Goal: Task Accomplishment & Management: Complete application form

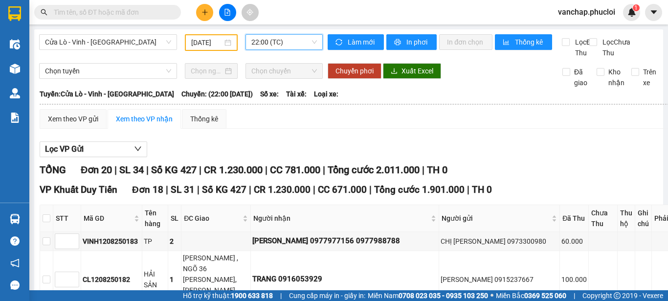
click at [105, 42] on span "Cửa Lò - Vinh - [GEOGRAPHIC_DATA]" at bounding box center [108, 42] width 126 height 15
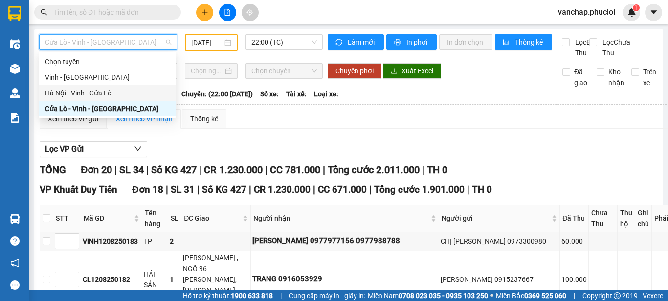
click at [90, 92] on div "Hà Nội - Vinh - Cửa Lò" at bounding box center [107, 93] width 125 height 11
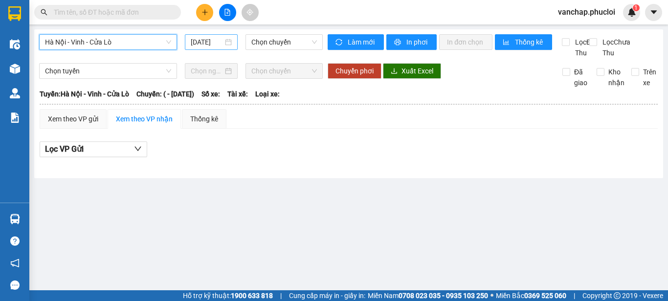
click at [237, 45] on div "[DATE]" at bounding box center [211, 42] width 53 height 16
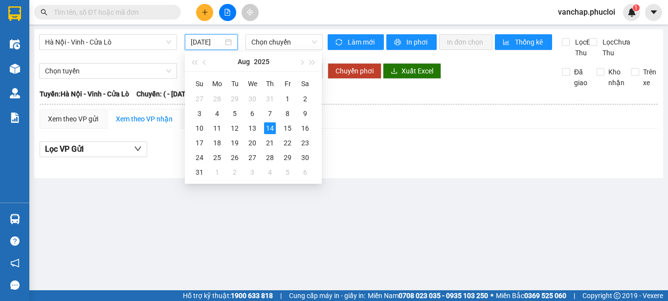
scroll to position [0, 2]
click at [251, 129] on div "13" at bounding box center [253, 128] width 12 height 12
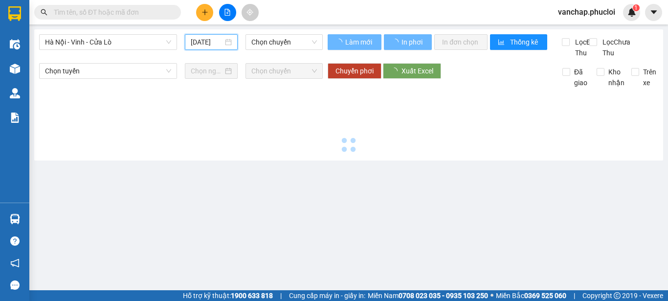
type input "[DATE]"
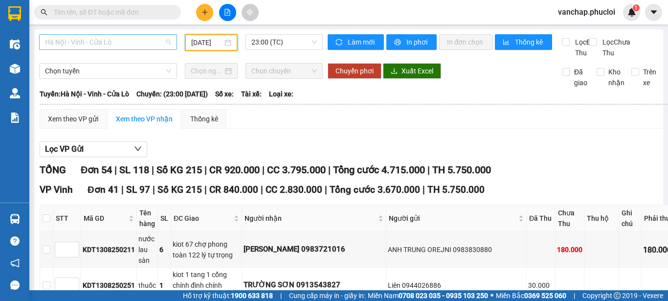
click at [76, 43] on span "Hà Nội - Vinh - Cửa Lò" at bounding box center [108, 42] width 126 height 15
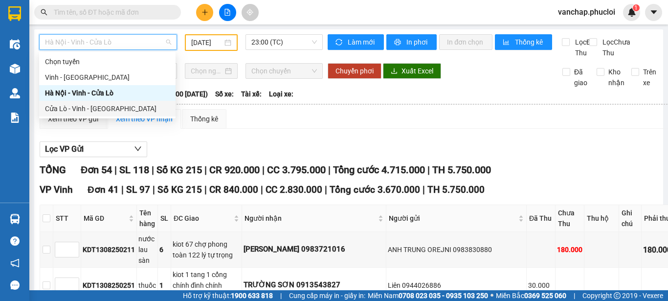
click at [64, 106] on div "Cửa Lò - Vinh - [GEOGRAPHIC_DATA]" at bounding box center [107, 108] width 125 height 11
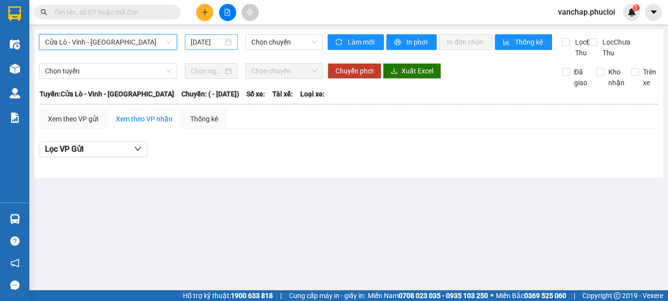
click at [231, 44] on div "[DATE]" at bounding box center [211, 42] width 41 height 11
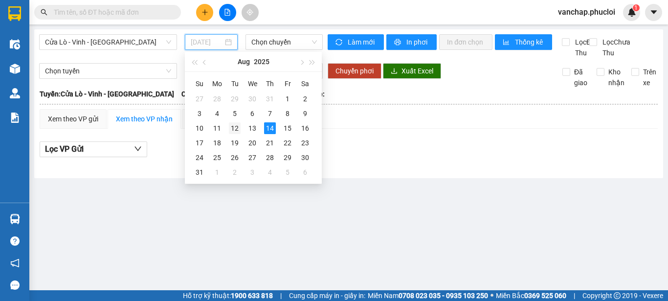
click at [238, 132] on div "12" at bounding box center [235, 128] width 12 height 12
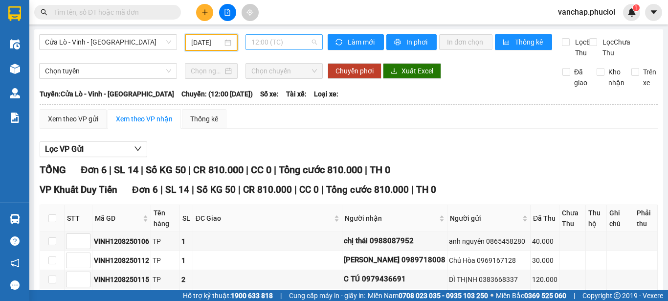
click at [274, 42] on span "12:00 (TC)" at bounding box center [284, 42] width 66 height 15
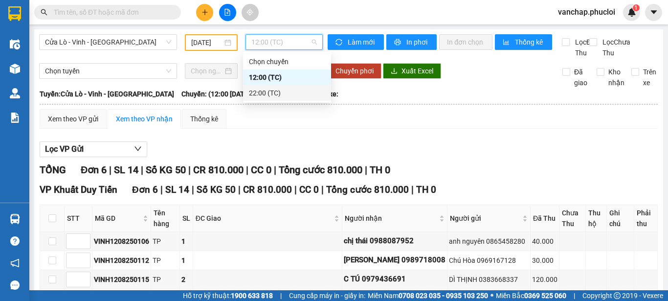
click at [271, 90] on div "22:00 (TC)" at bounding box center [287, 93] width 76 height 11
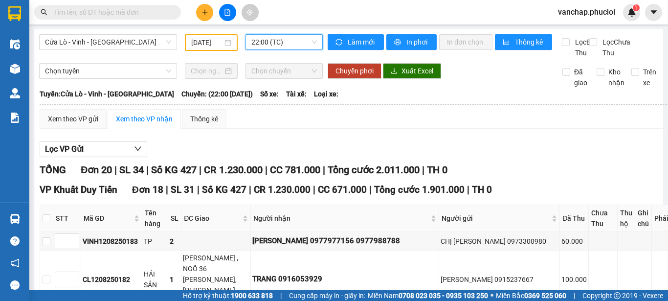
click at [227, 45] on div "[DATE]" at bounding box center [211, 42] width 40 height 11
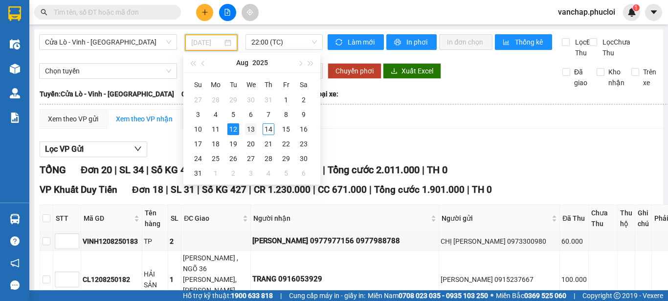
click at [248, 128] on div "13" at bounding box center [251, 129] width 12 height 12
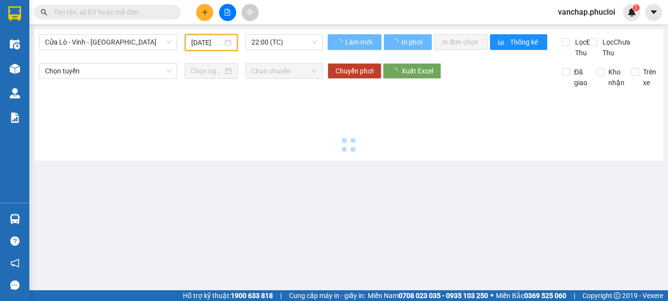
scroll to position [0, 3]
type input "[DATE]"
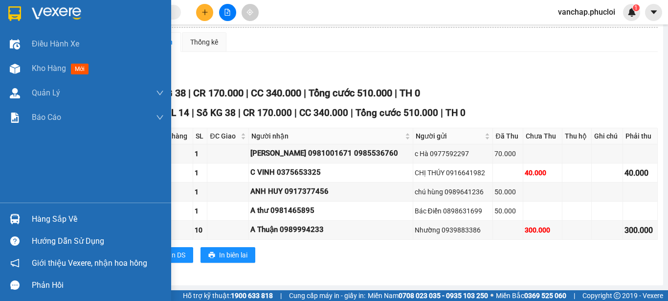
click at [44, 9] on img at bounding box center [56, 13] width 49 height 15
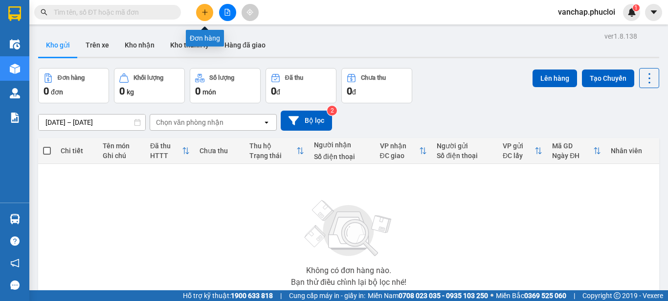
click at [205, 13] on icon "plus" at bounding box center [204, 11] width 0 height 5
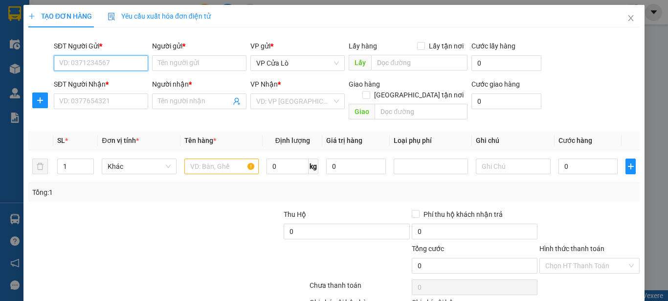
click at [113, 66] on input "SĐT Người Gửi *" at bounding box center [101, 63] width 94 height 16
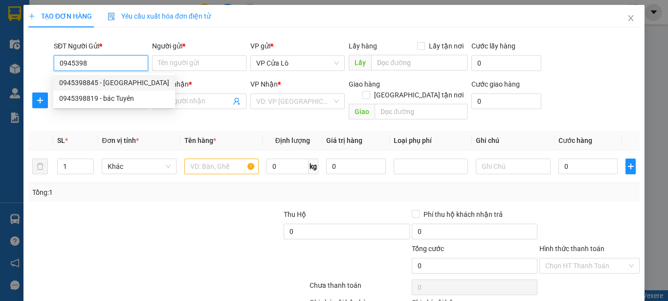
click at [104, 86] on div "0945398845 - [GEOGRAPHIC_DATA]" at bounding box center [114, 82] width 110 height 11
type input "0945398845"
type input "BÁC BÌNH"
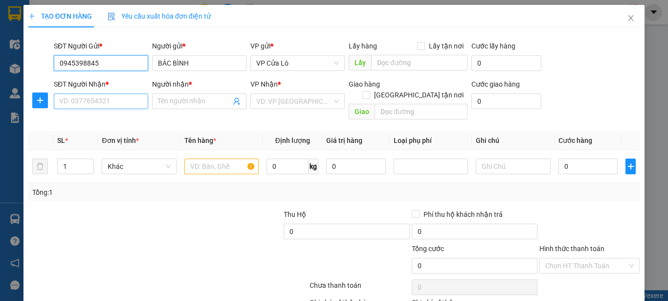
type input "0945398845"
click at [104, 101] on input "SĐT Người Nhận *" at bounding box center [101, 101] width 94 height 16
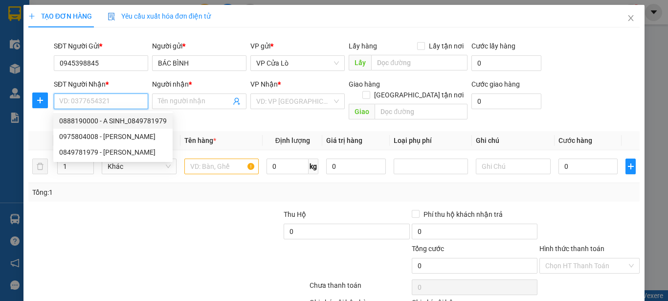
click at [104, 120] on div "0888190000 - A SINH_0849781979" at bounding box center [113, 120] width 108 height 11
type input "0888190000"
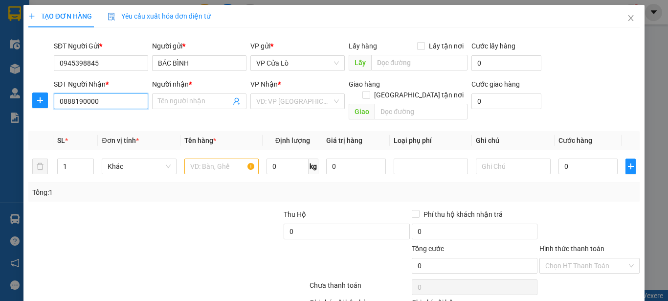
type input "A SINH_0849781979"
checkbox input "true"
type input "VƯỜN HOA PHỦ LÝ"
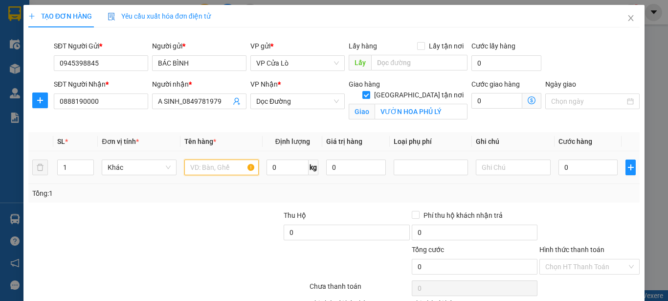
click at [224, 168] on input "text" at bounding box center [221, 167] width 74 height 16
type input "HẢI SẢN"
click at [268, 162] on input "0" at bounding box center [288, 167] width 42 height 16
type input "13"
click at [314, 183] on td "13 kg" at bounding box center [293, 167] width 60 height 33
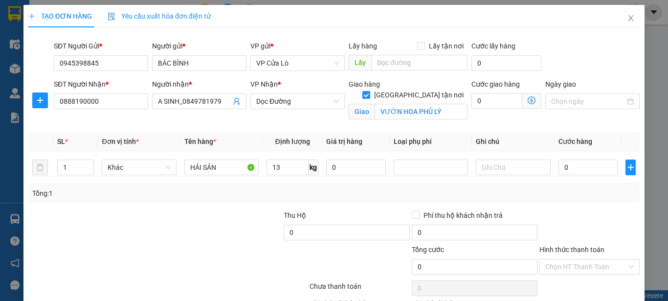
click at [395, 197] on div "Tổng: 1" at bounding box center [334, 193] width 604 height 11
click at [559, 164] on input "0" at bounding box center [589, 167] width 60 height 16
type input "6"
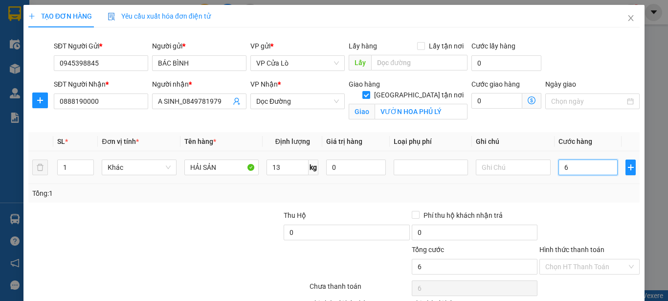
type input "60"
type input "60.000"
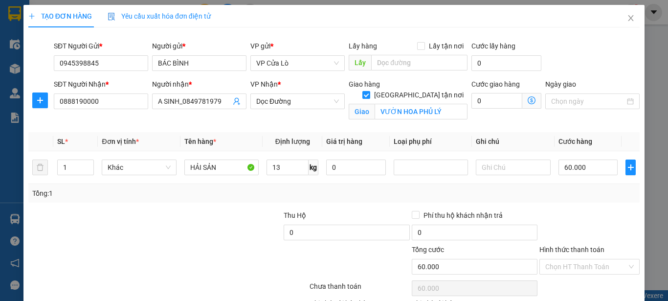
click at [558, 202] on div "Tổng: 1" at bounding box center [333, 193] width 611 height 19
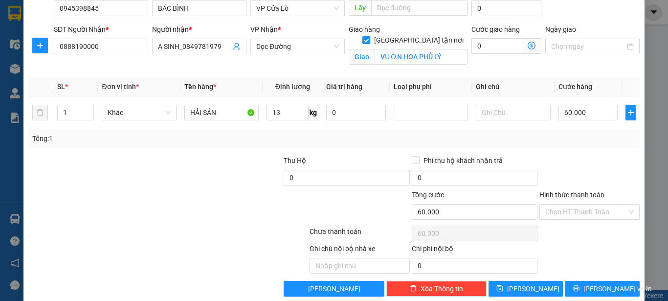
scroll to position [69, 0]
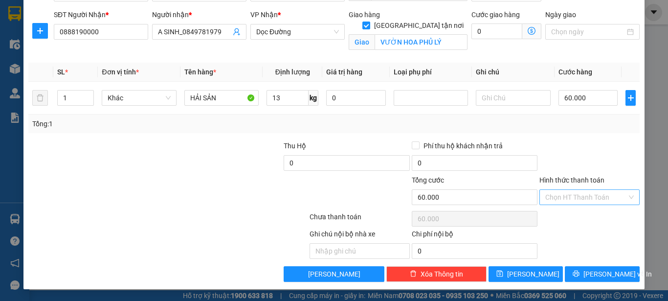
click at [563, 193] on input "Hình thức thanh toán" at bounding box center [586, 197] width 82 height 15
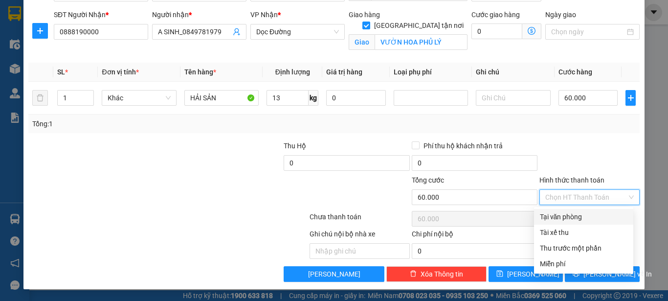
click at [555, 214] on div "Tại văn phòng" at bounding box center [584, 216] width 88 height 11
type input "0"
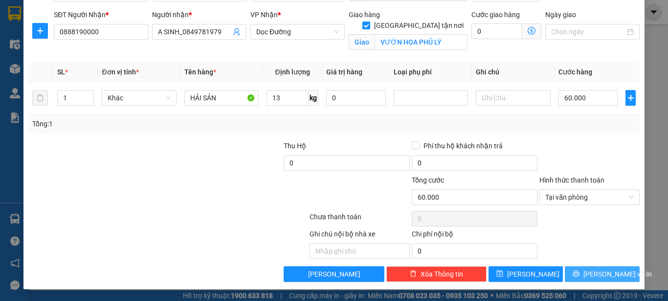
click at [588, 274] on span "[PERSON_NAME] và In" at bounding box center [618, 274] width 68 height 11
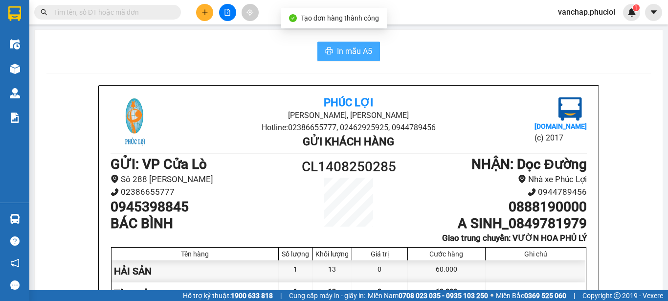
click at [347, 50] on span "In mẫu A5" at bounding box center [354, 51] width 35 height 12
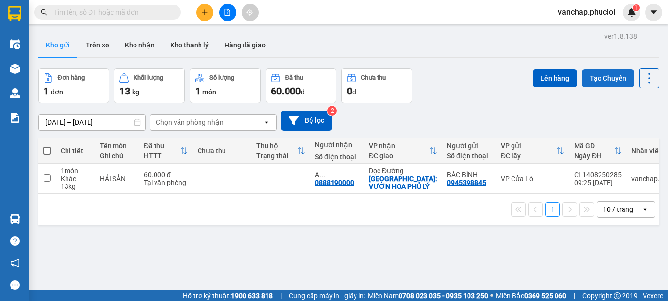
click at [597, 82] on button "Tạo Chuyến" at bounding box center [608, 78] width 52 height 18
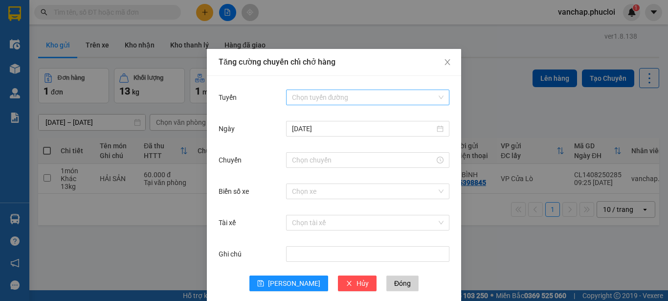
click at [303, 94] on input "Tuyến" at bounding box center [364, 97] width 145 height 15
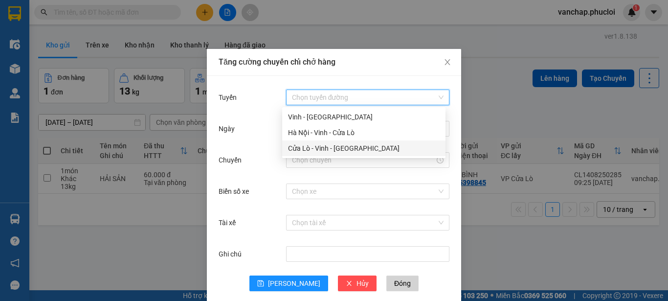
click at [298, 152] on div "Cửa Lò - Vinh - [GEOGRAPHIC_DATA]" at bounding box center [364, 148] width 152 height 11
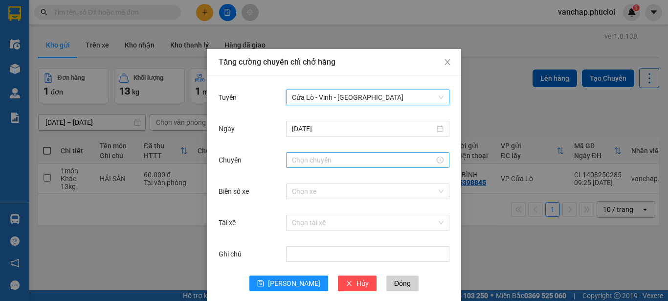
click at [305, 154] on div at bounding box center [367, 160] width 163 height 16
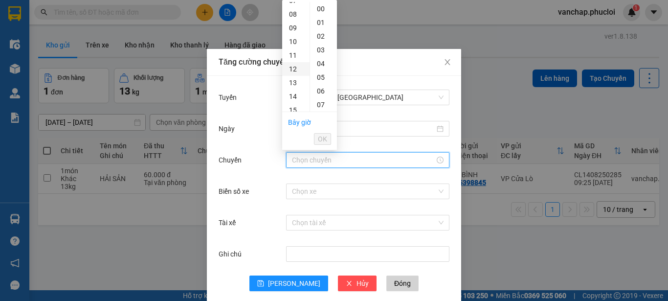
click at [298, 66] on div "12" at bounding box center [295, 69] width 27 height 14
type input "12:00"
click at [294, 7] on div "12" at bounding box center [295, 9] width 27 height 14
click at [319, 139] on span "OK" at bounding box center [322, 139] width 9 height 11
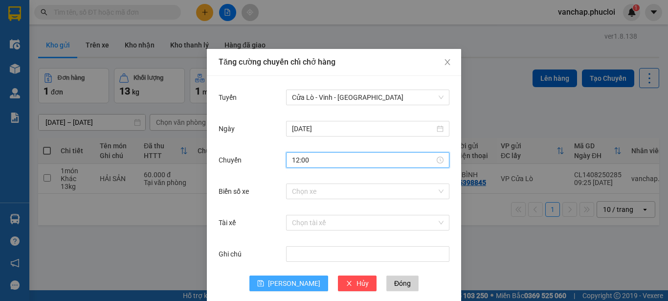
click at [291, 287] on span "[PERSON_NAME]" at bounding box center [294, 283] width 52 height 11
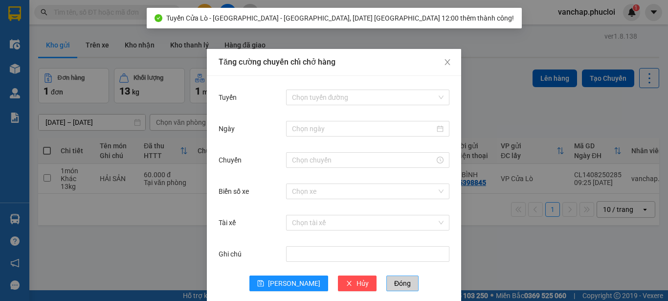
click at [394, 285] on span "Đóng" at bounding box center [402, 283] width 17 height 11
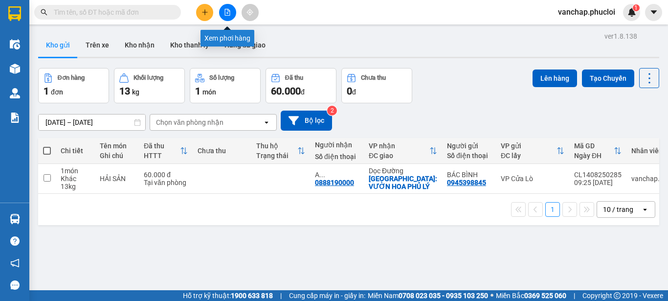
click at [232, 15] on button at bounding box center [227, 12] width 17 height 17
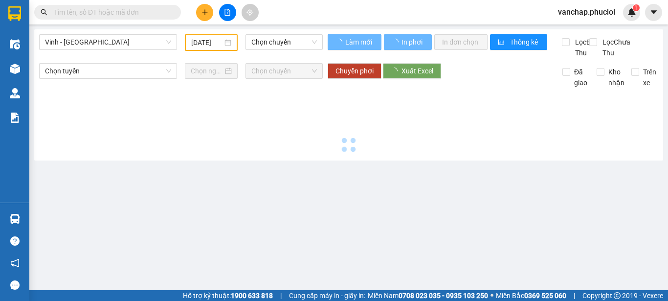
type input "[DATE]"
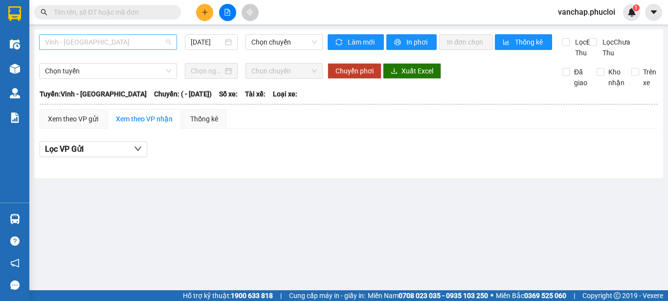
click at [128, 41] on span "Vinh - [GEOGRAPHIC_DATA]" at bounding box center [108, 42] width 126 height 15
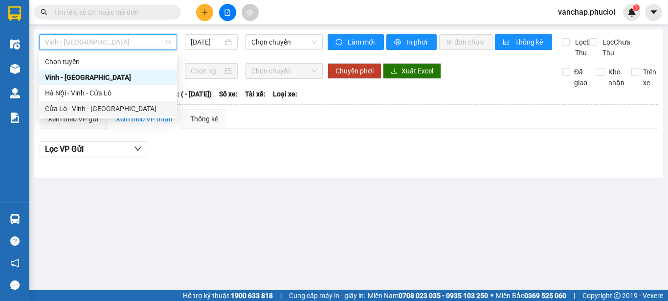
click at [101, 108] on div "Cửa Lò - Vinh - [GEOGRAPHIC_DATA]" at bounding box center [108, 108] width 126 height 11
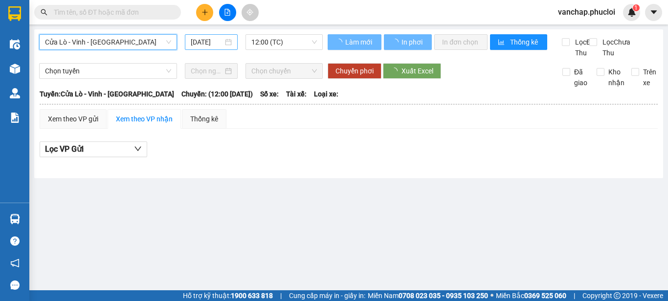
click at [228, 39] on div "[DATE]" at bounding box center [211, 42] width 41 height 11
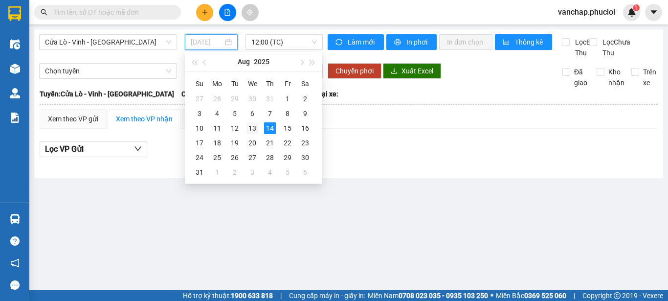
click at [251, 130] on div "13" at bounding box center [253, 128] width 12 height 12
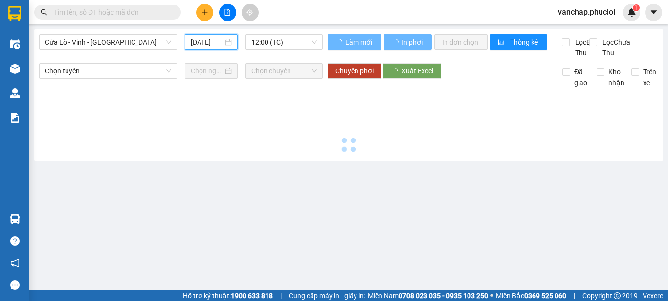
type input "[DATE]"
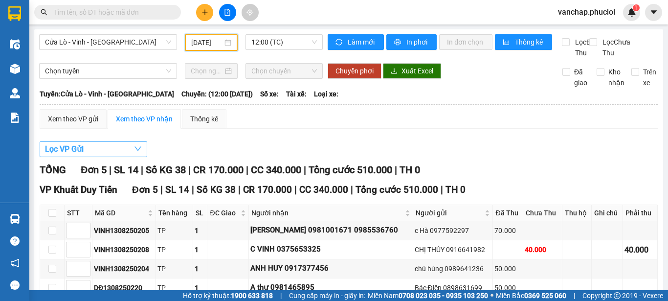
click at [97, 157] on button "Lọc VP Gửi" at bounding box center [94, 149] width 108 height 16
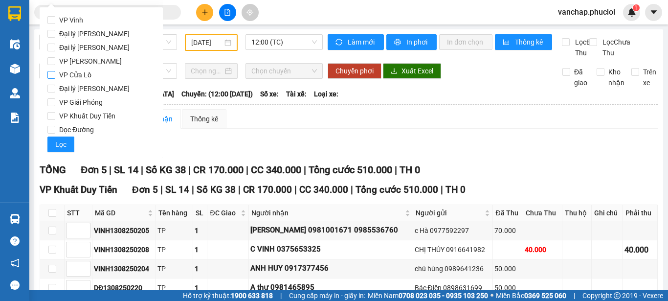
click at [59, 73] on span "VP Cửa Lò" at bounding box center [75, 75] width 40 height 14
click at [55, 73] on input "VP Cửa Lò" at bounding box center [51, 75] width 8 height 8
checkbox input "true"
click at [66, 141] on button "Lọc" at bounding box center [60, 144] width 27 height 16
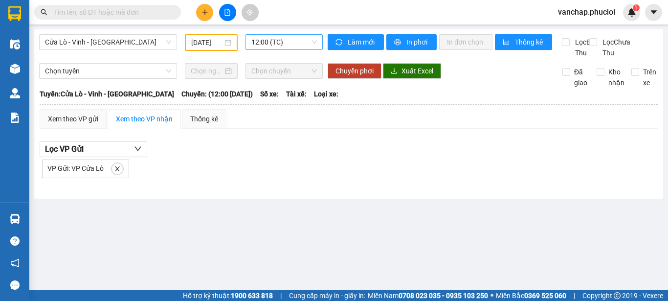
click at [262, 39] on span "12:00 (TC)" at bounding box center [284, 42] width 66 height 15
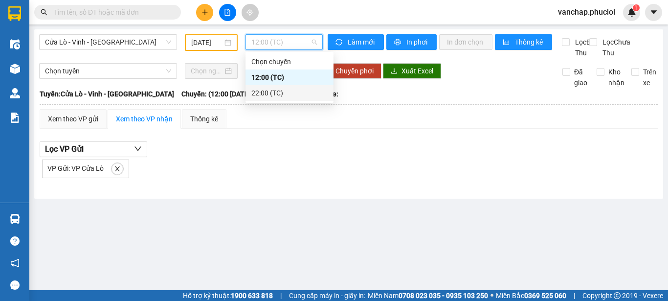
click at [261, 90] on div "22:00 (TC)" at bounding box center [289, 93] width 76 height 11
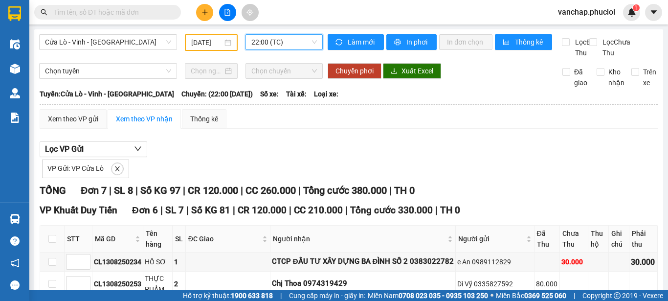
click at [203, 9] on icon "plus" at bounding box center [205, 12] width 7 height 7
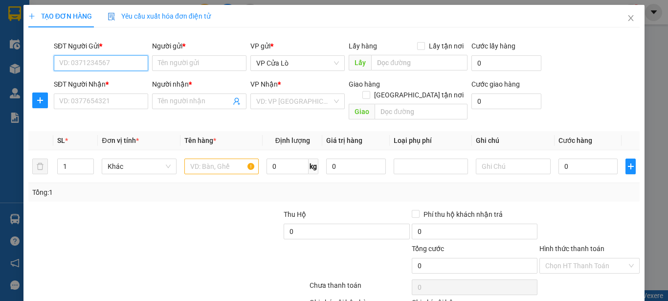
click at [132, 62] on input "SĐT Người Gửi *" at bounding box center [101, 63] width 94 height 16
click at [117, 78] on div "0967549777 - CHÚ BÌNH" at bounding box center [100, 82] width 82 height 11
type input "0967549777"
type input "CHÚ BÌNH"
type input "0967549777"
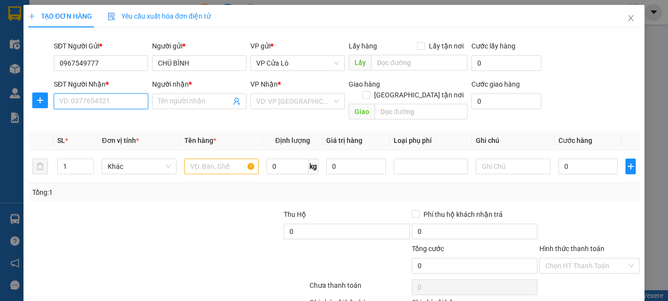
click at [113, 94] on input "SĐT Người Nhận *" at bounding box center [101, 101] width 94 height 16
click at [108, 120] on div "0912055661 - a long" at bounding box center [100, 120] width 82 height 11
type input "0912055661"
type input "a long"
click at [114, 102] on input "0912055661" at bounding box center [101, 101] width 94 height 16
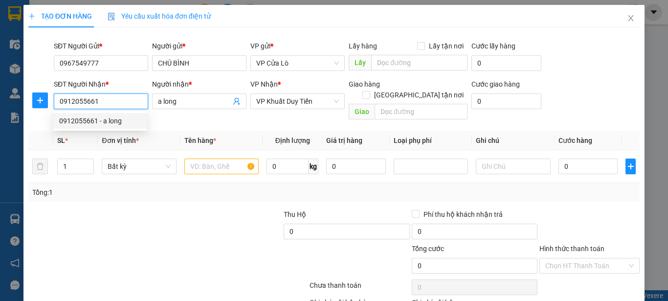
click at [122, 123] on div "0912055661 - a long" at bounding box center [100, 120] width 82 height 11
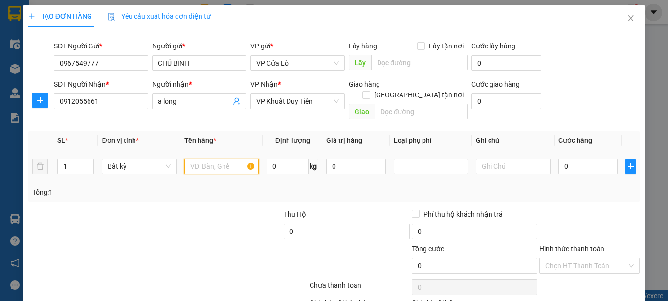
click at [194, 158] on input "text" at bounding box center [221, 166] width 74 height 16
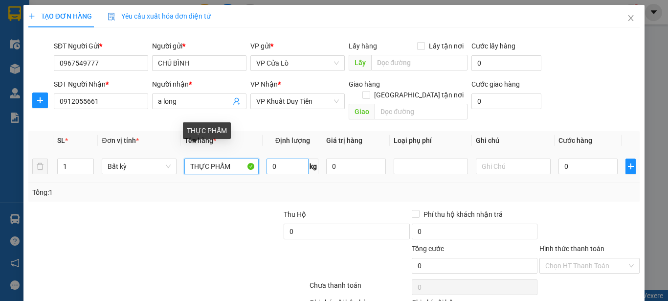
type input "THỰC PHẨM"
click at [269, 158] on input "0" at bounding box center [288, 166] width 42 height 16
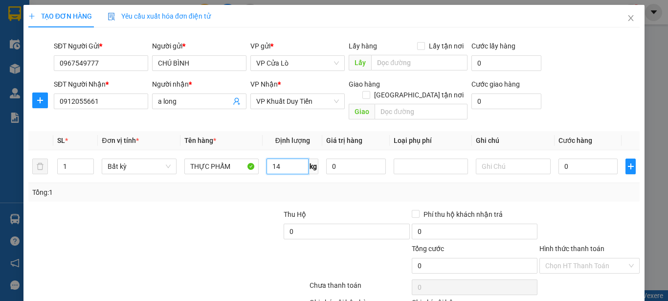
type input "14"
click at [328, 187] on div "Tổng: 1" at bounding box center [334, 192] width 604 height 11
type input "40.000"
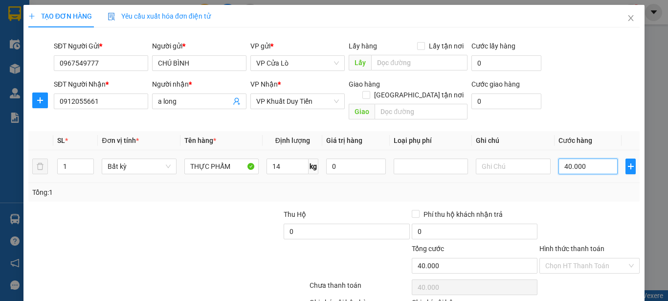
click at [566, 158] on input "40.000" at bounding box center [589, 166] width 60 height 16
click at [614, 187] on div "Tổng: 1" at bounding box center [334, 192] width 604 height 11
click at [561, 158] on input "40.000" at bounding box center [589, 166] width 60 height 16
click at [562, 158] on input "40.000" at bounding box center [589, 166] width 60 height 16
type input "0.000"
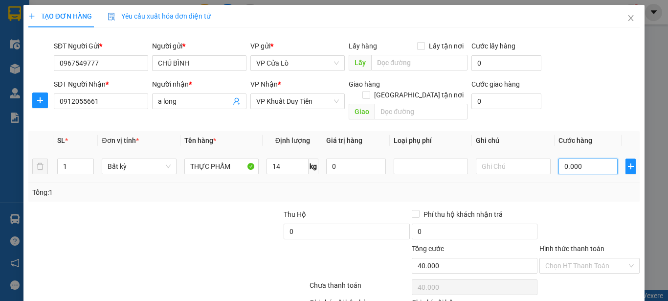
type input "0"
type input "50.000"
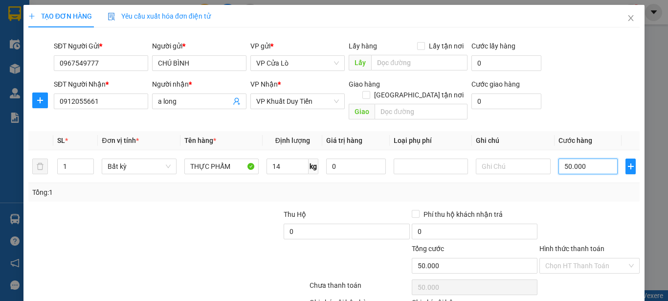
type input "50.000"
click at [570, 187] on div "Tổng: 1" at bounding box center [334, 192] width 604 height 11
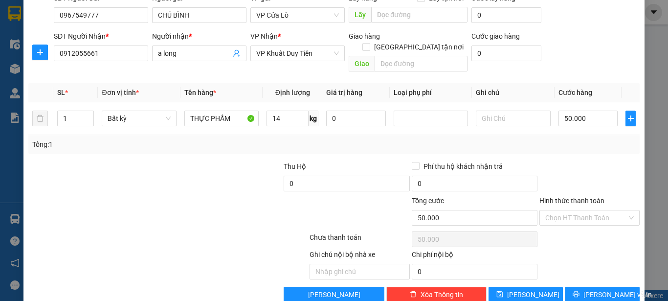
scroll to position [50, 0]
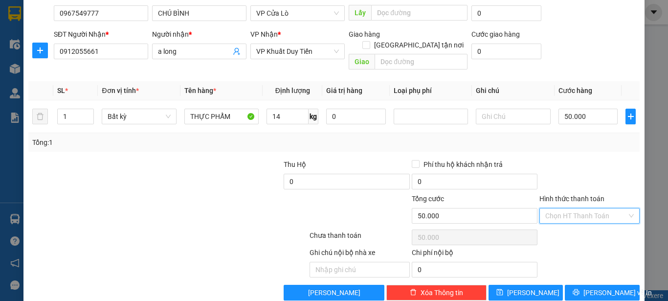
click at [555, 208] on input "Hình thức thanh toán" at bounding box center [586, 215] width 82 height 15
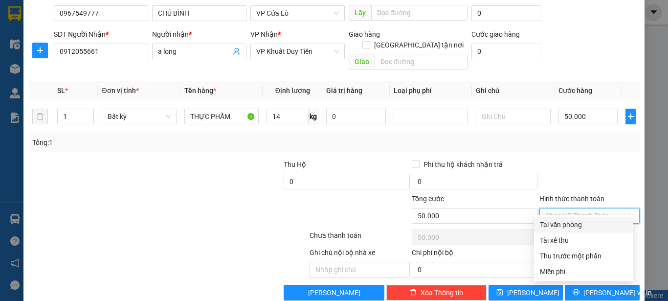
click at [549, 221] on div "Tại văn phòng" at bounding box center [584, 224] width 88 height 11
type input "0"
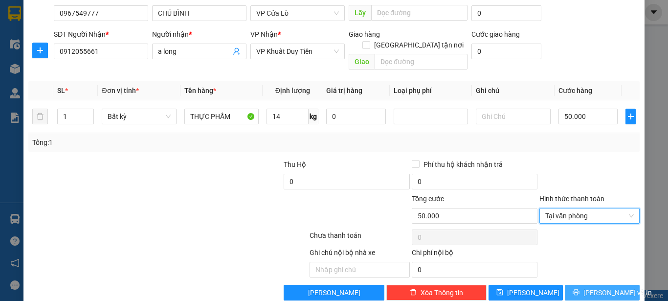
click at [591, 287] on span "[PERSON_NAME] và In" at bounding box center [618, 292] width 68 height 11
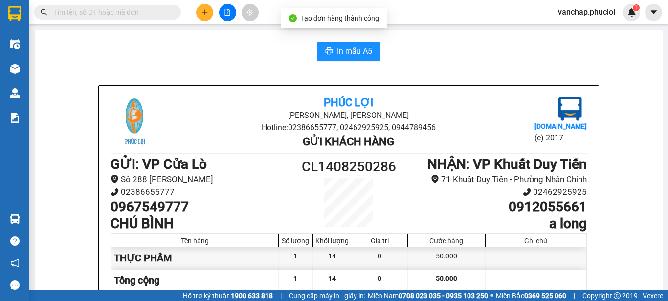
scroll to position [4, 0]
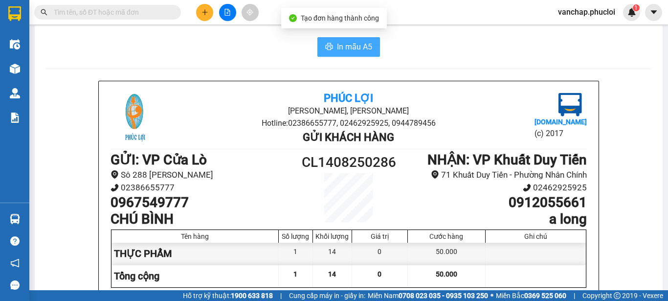
click at [344, 45] on span "In mẫu A5" at bounding box center [354, 47] width 35 height 12
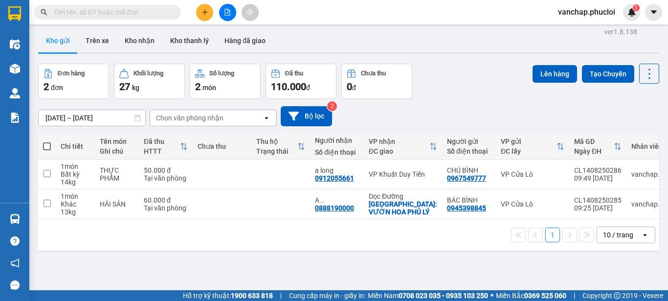
click at [87, 14] on input "text" at bounding box center [111, 12] width 115 height 11
click at [201, 9] on button at bounding box center [204, 12] width 17 height 17
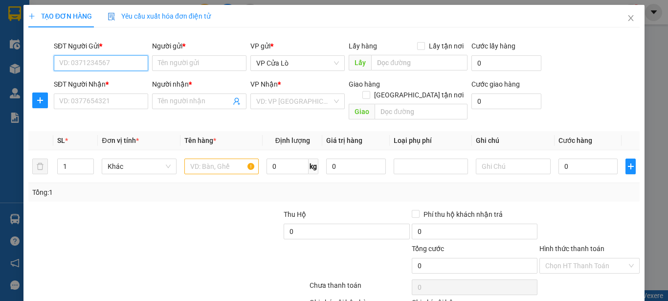
click at [77, 62] on input "SĐT Người Gửi *" at bounding box center [101, 63] width 94 height 16
type input "0967549777"
click at [78, 79] on div "0967549777 - CHÚ BÌNH" at bounding box center [100, 82] width 82 height 11
type input "CHÚ BÌNH"
type input "0967549777"
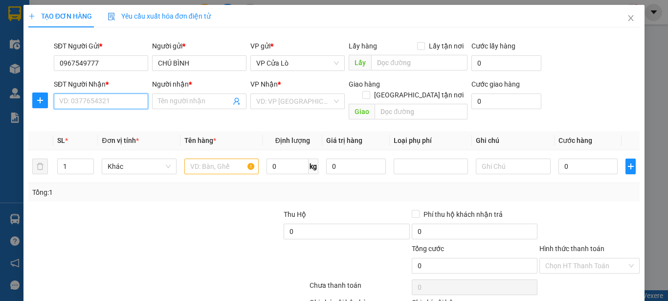
click at [84, 97] on input "SĐT Người Nhận *" at bounding box center [101, 101] width 94 height 16
click at [87, 133] on div "0937490555 - A HUY" at bounding box center [100, 136] width 82 height 11
type input "0937490555"
type input "A HUY"
click at [218, 158] on input "text" at bounding box center [221, 166] width 74 height 16
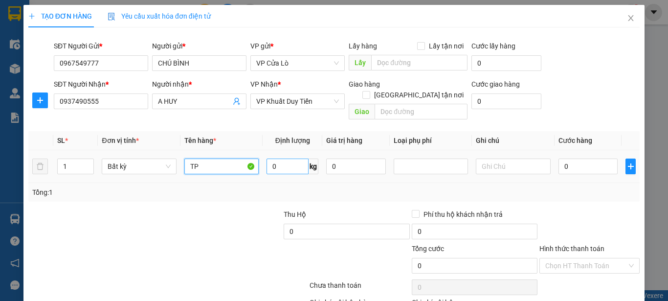
type input "TP"
click at [278, 158] on input "0" at bounding box center [288, 166] width 42 height 16
type input "15"
click at [285, 183] on div "Tổng: 1" at bounding box center [333, 192] width 611 height 19
type input "40.000"
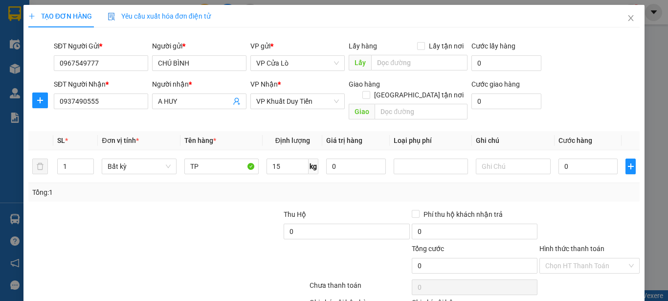
type input "40.000"
click at [562, 158] on input "40.000" at bounding box center [589, 166] width 60 height 16
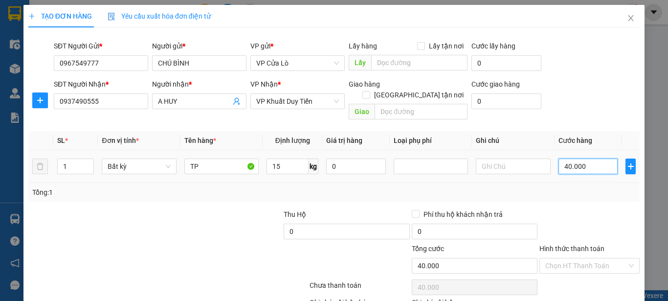
click at [562, 158] on input "40.000" at bounding box center [589, 166] width 60 height 16
type input "0.000"
type input "0"
type input "50.000"
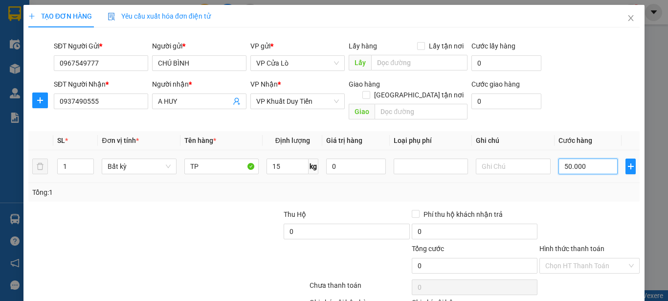
type input "50.000"
click at [563, 187] on div "Tổng: 1" at bounding box center [334, 192] width 604 height 11
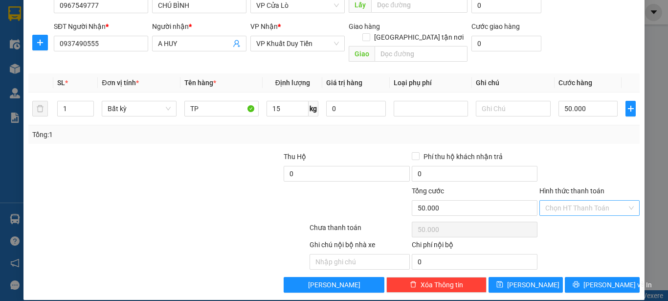
click at [577, 201] on input "Hình thức thanh toán" at bounding box center [586, 208] width 82 height 15
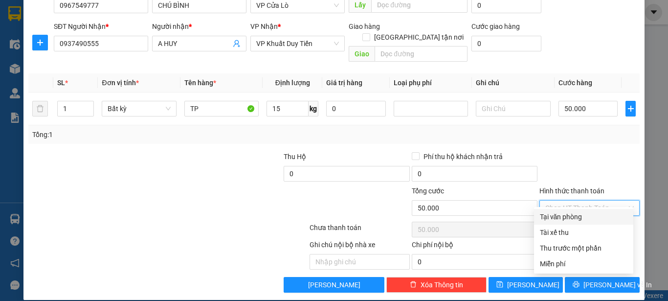
click at [573, 213] on div "Tại văn phòng" at bounding box center [584, 216] width 88 height 11
type input "0"
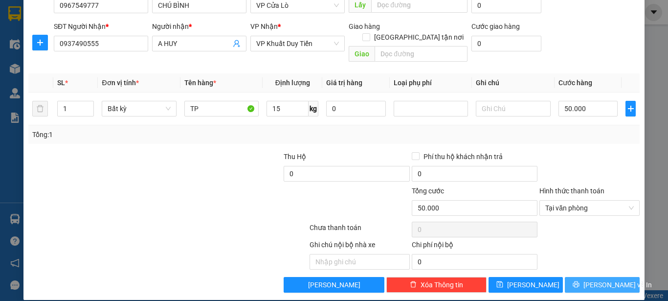
click at [590, 279] on span "[PERSON_NAME] và In" at bounding box center [618, 284] width 68 height 11
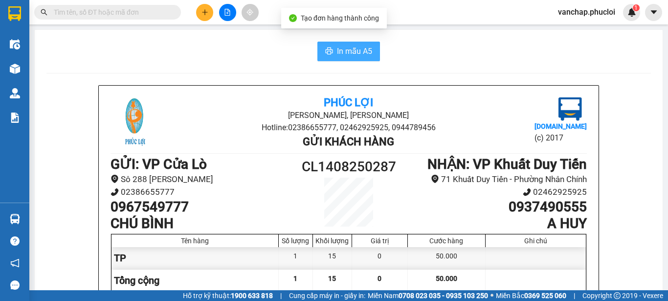
click at [345, 51] on span "In mẫu A5" at bounding box center [354, 51] width 35 height 12
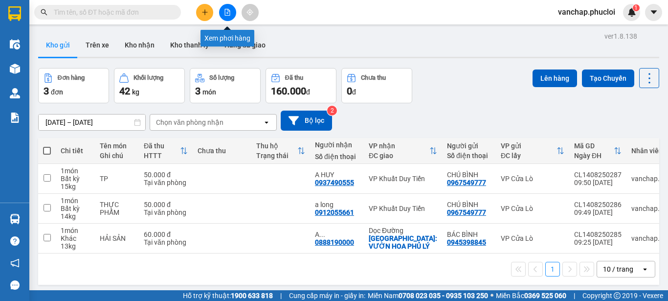
click at [226, 11] on icon "file-add" at bounding box center [227, 12] width 7 height 7
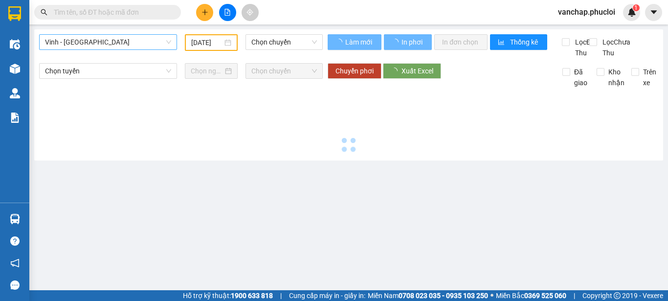
type input "[DATE]"
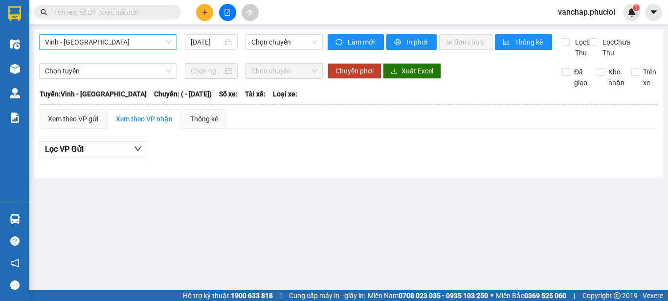
click at [115, 41] on span "Vinh - [GEOGRAPHIC_DATA]" at bounding box center [108, 42] width 126 height 15
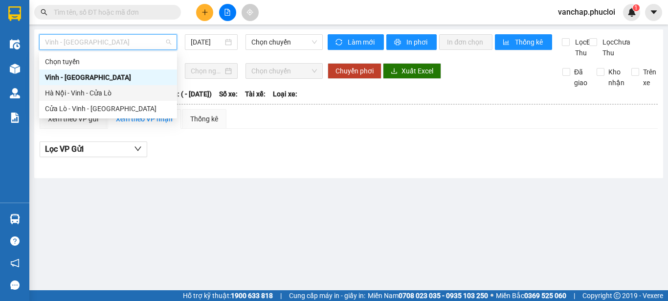
click at [78, 93] on div "Hà Nội - Vinh - Cửa Lò" at bounding box center [108, 93] width 126 height 11
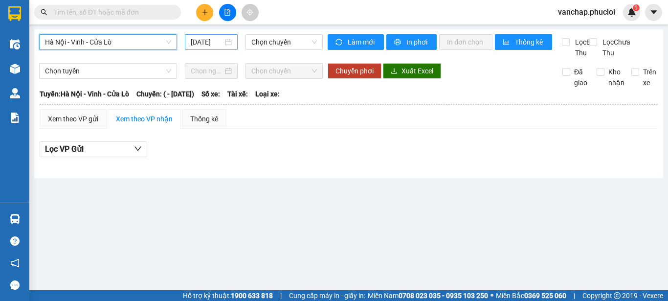
click at [231, 43] on div "[DATE]" at bounding box center [211, 42] width 41 height 11
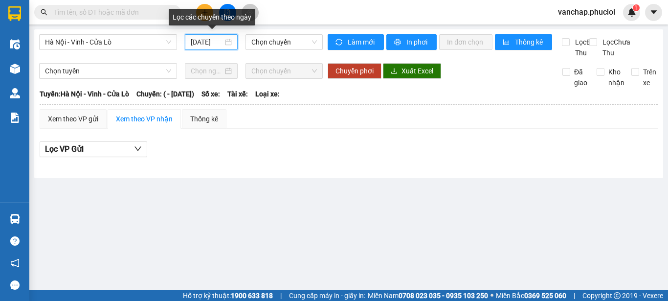
scroll to position [0, 2]
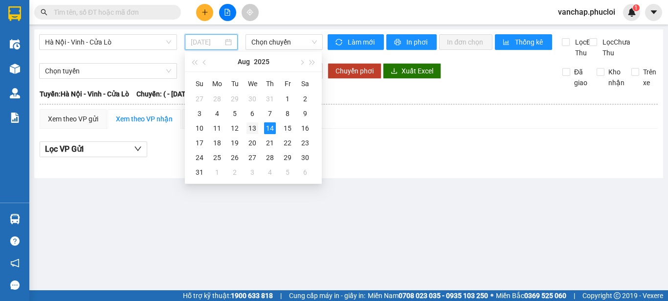
click at [255, 129] on div "13" at bounding box center [253, 128] width 12 height 12
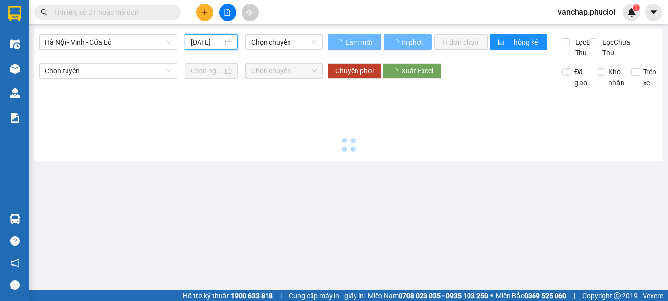
type input "[DATE]"
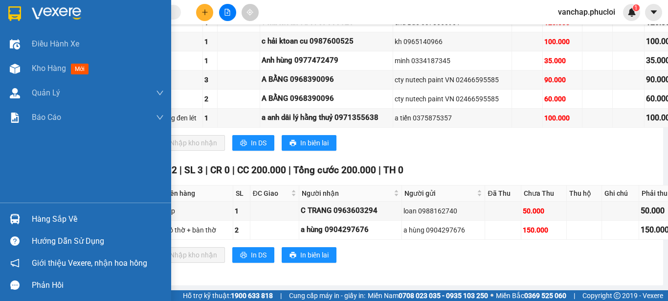
click at [48, 15] on img at bounding box center [56, 13] width 49 height 15
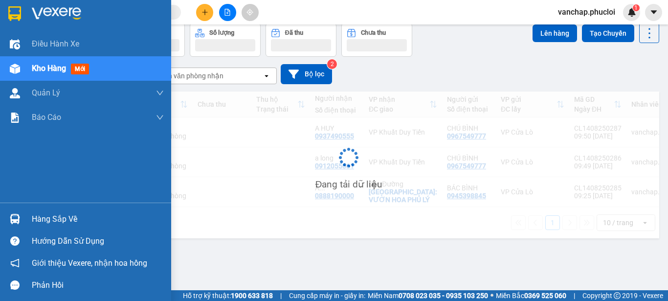
scroll to position [45, 0]
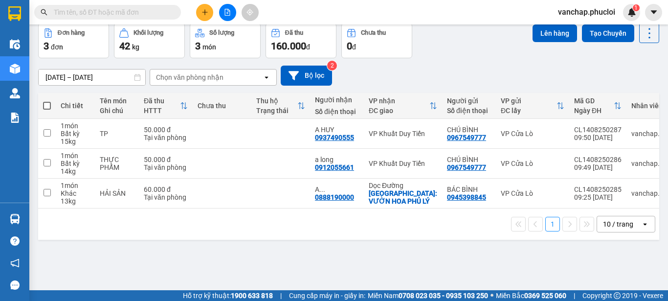
click at [229, 13] on icon "file-add" at bounding box center [227, 12] width 7 height 7
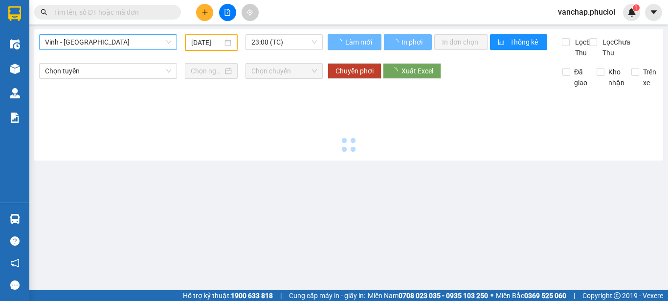
type input "[DATE]"
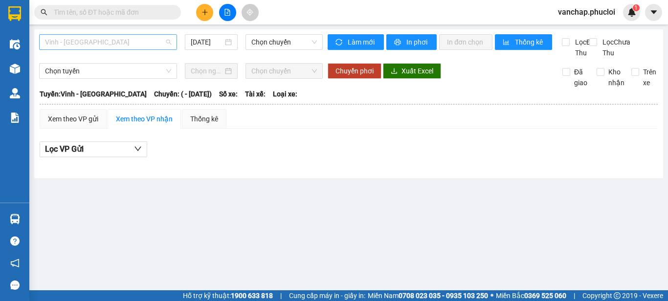
click at [136, 45] on span "Vinh - [GEOGRAPHIC_DATA]" at bounding box center [108, 42] width 126 height 15
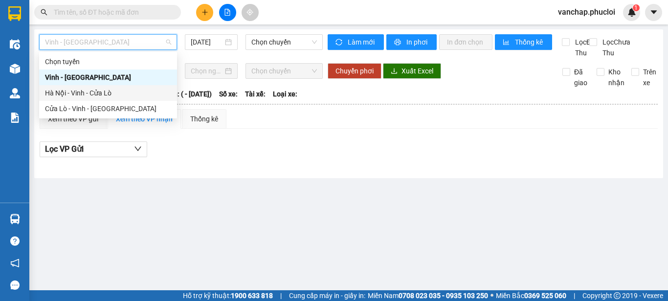
click at [104, 90] on div "Hà Nội - Vinh - Cửa Lò" at bounding box center [108, 93] width 126 height 11
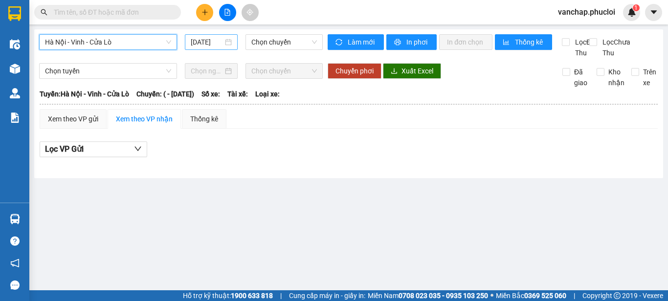
click at [230, 41] on div "[DATE]" at bounding box center [211, 42] width 41 height 11
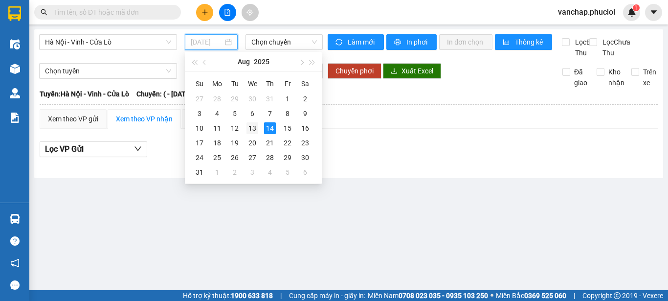
click at [253, 131] on div "13" at bounding box center [253, 128] width 12 height 12
type input "[DATE]"
